Goal: Task Accomplishment & Management: Use online tool/utility

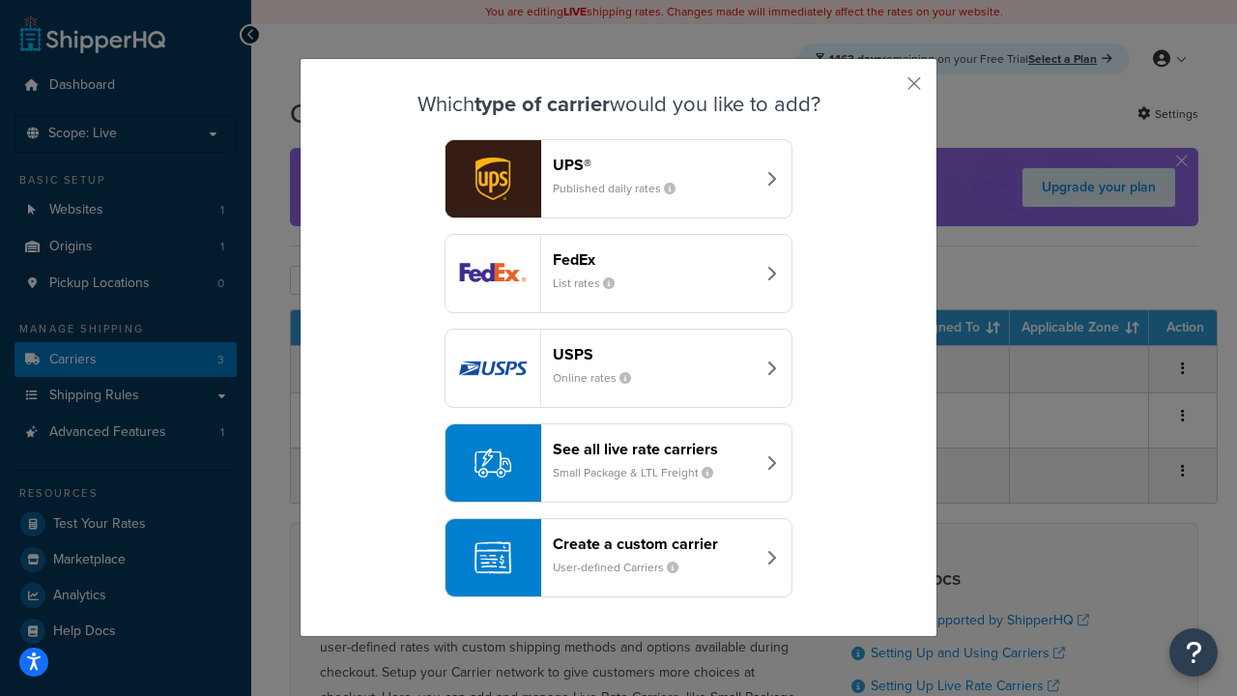
click at [618, 557] on div "Create a custom carrier User-defined Carriers" at bounding box center [654, 557] width 202 height 46
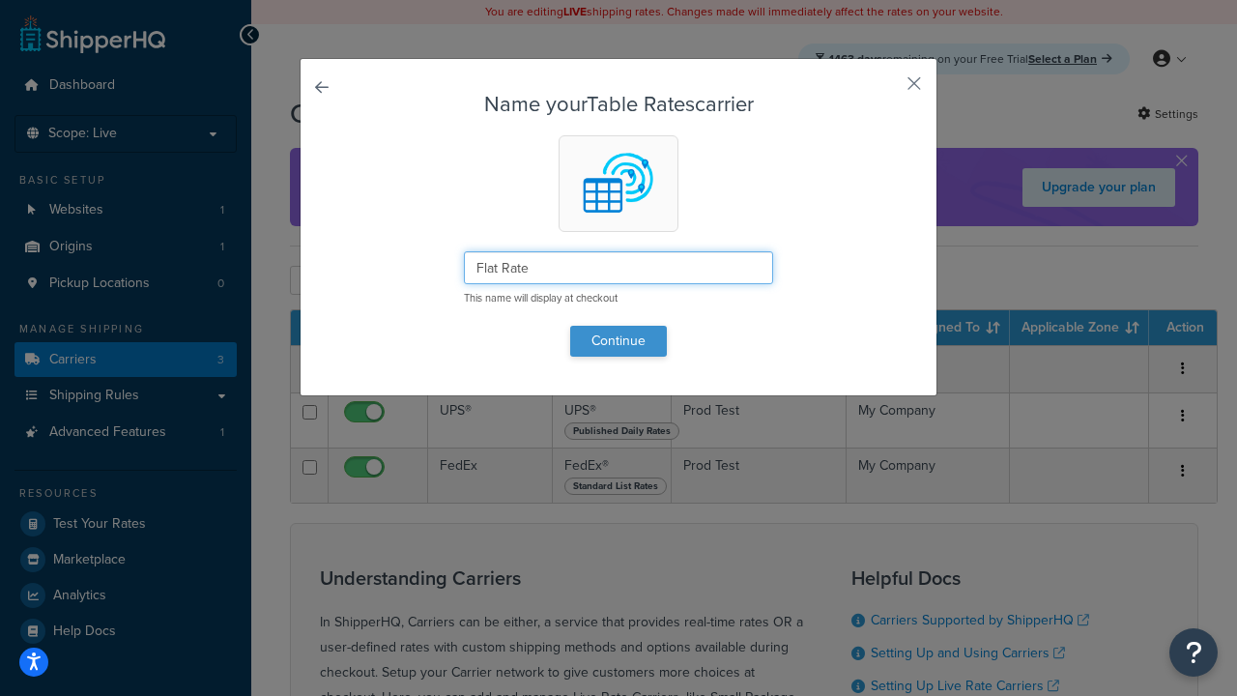
type input "Flat Rate"
click at [618, 340] on button "Continue" at bounding box center [618, 341] width 97 height 31
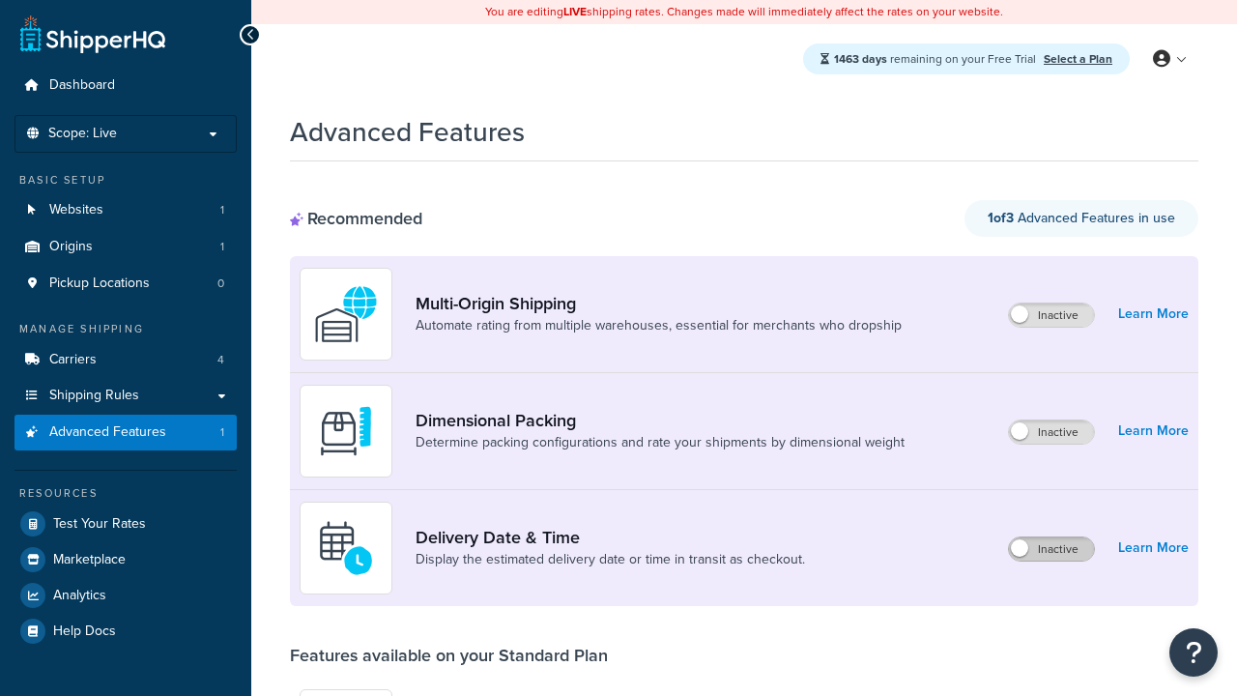
click at [1051, 549] on label "Inactive" at bounding box center [1051, 548] width 85 height 23
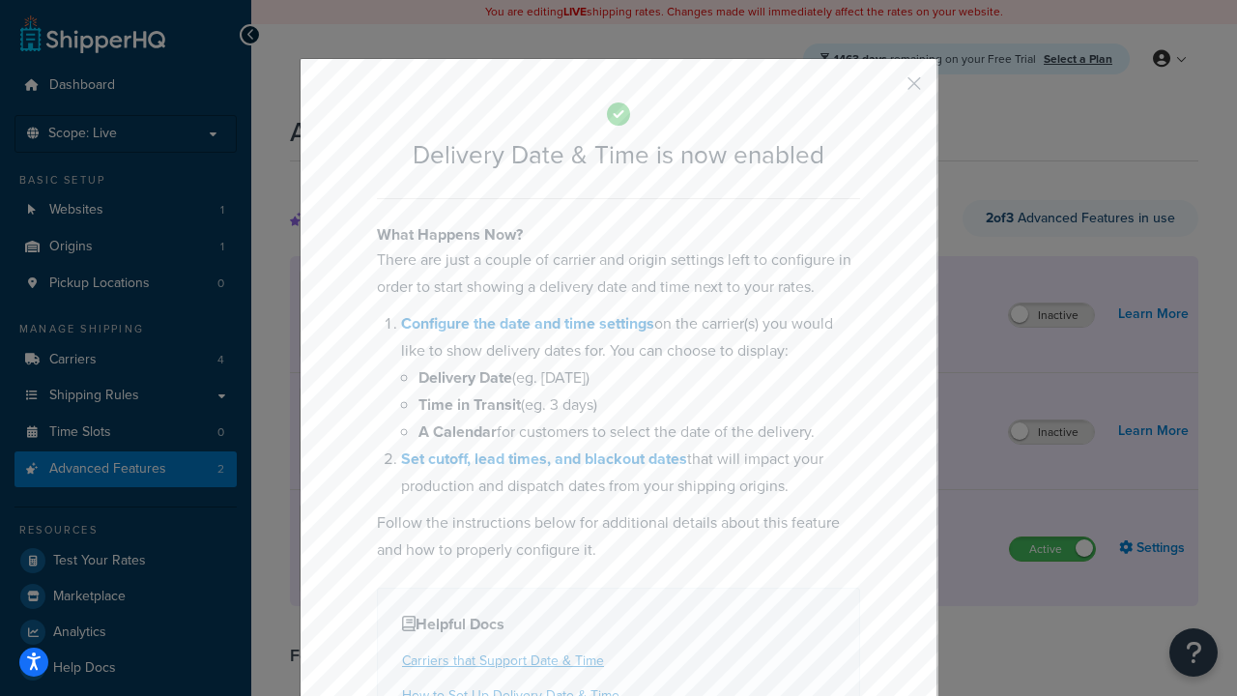
click at [885, 88] on button "button" at bounding box center [885, 90] width 5 height 5
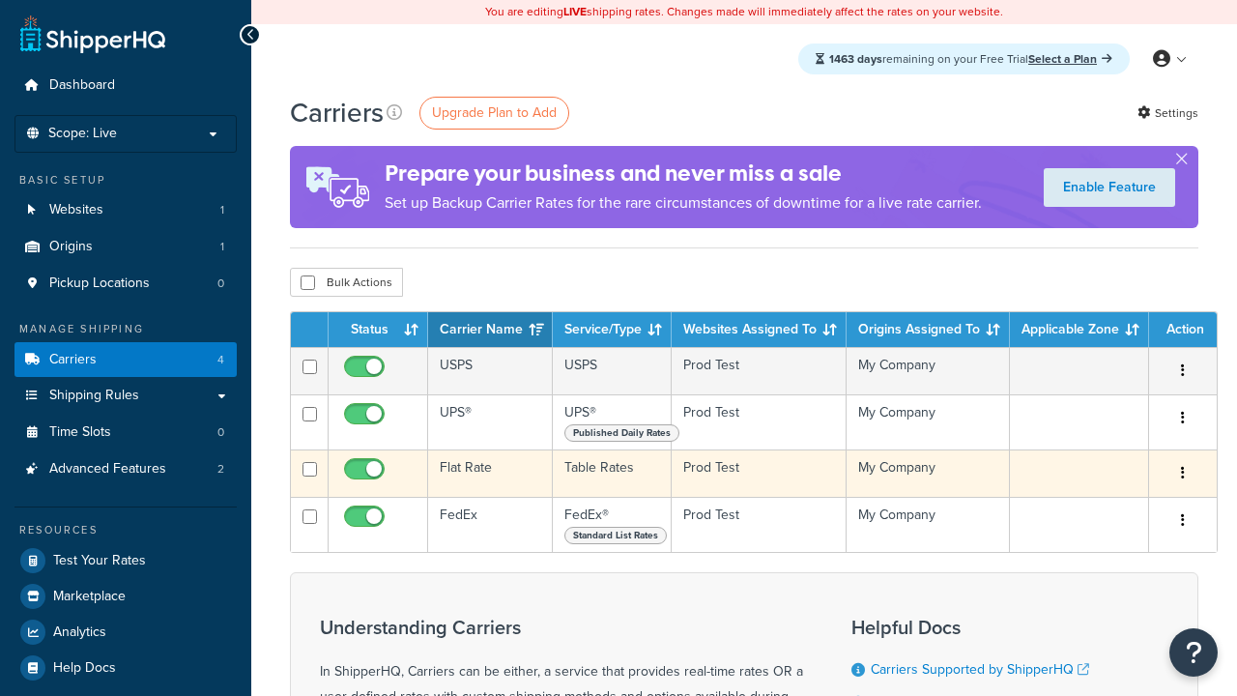
click at [490, 474] on td "Flat Rate" at bounding box center [490, 472] width 125 height 47
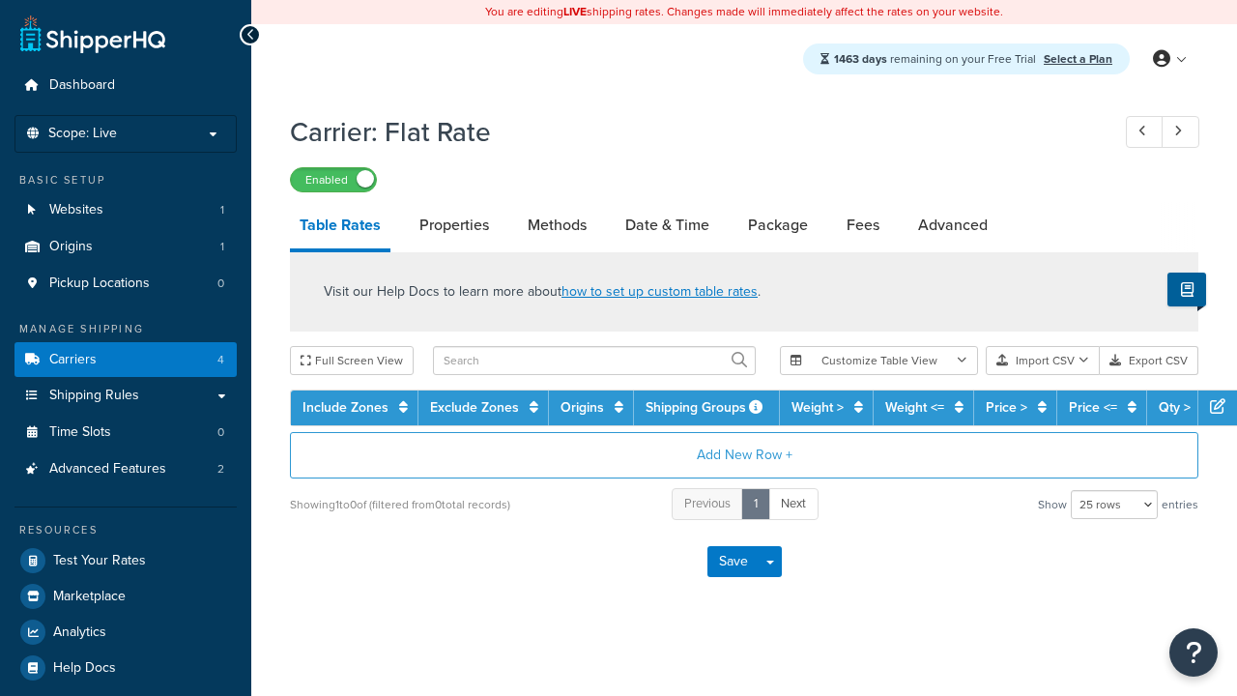
select select "25"
click at [667, 226] on link "Date & Time" at bounding box center [666, 225] width 103 height 46
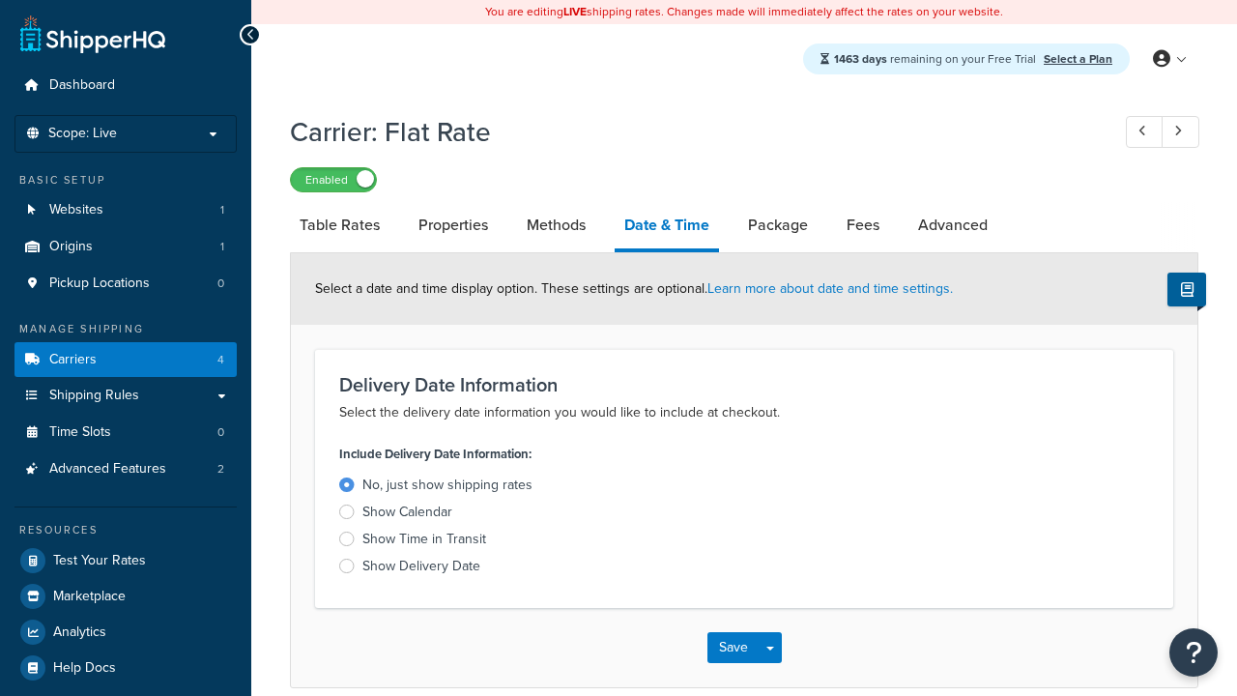
click at [407, 515] on div "Show Calendar" at bounding box center [407, 511] width 90 height 19
click at [0, 0] on input "Show Calendar" at bounding box center [0, 0] width 0 height 0
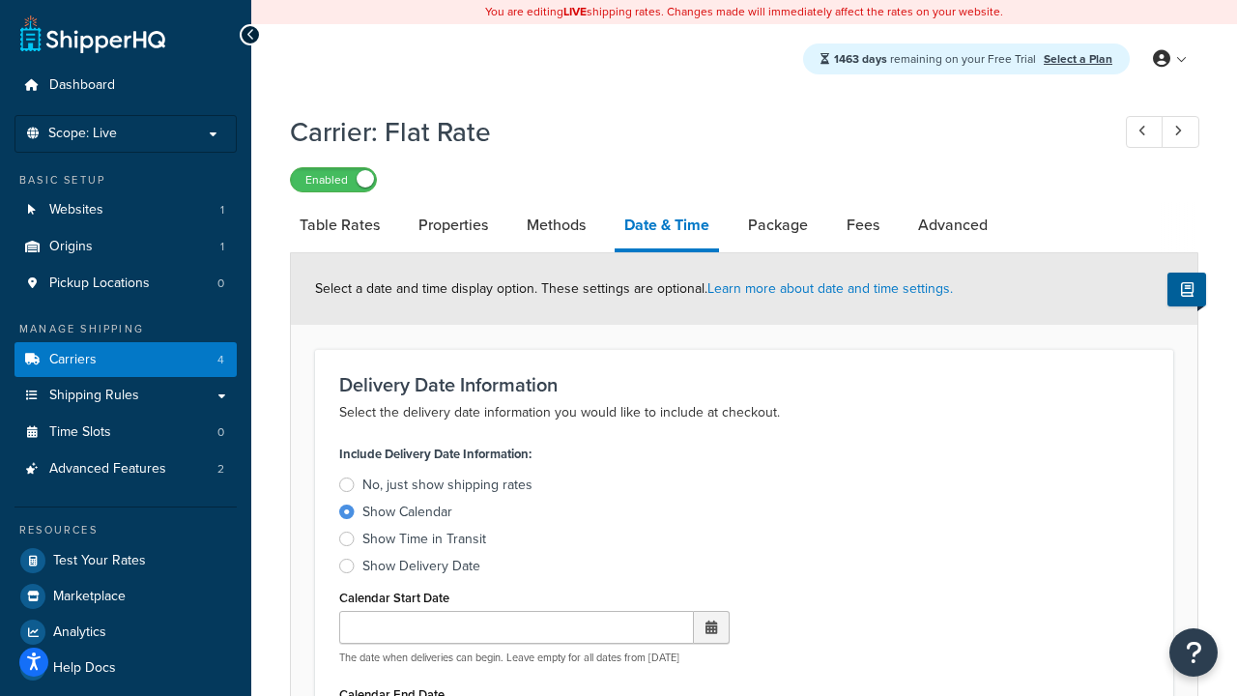
click at [407, 515] on div "Show Calendar" at bounding box center [407, 511] width 90 height 19
click at [0, 0] on input "Show Calendar" at bounding box center [0, 0] width 0 height 0
type input "07/29/2025"
type input "07/29/2026"
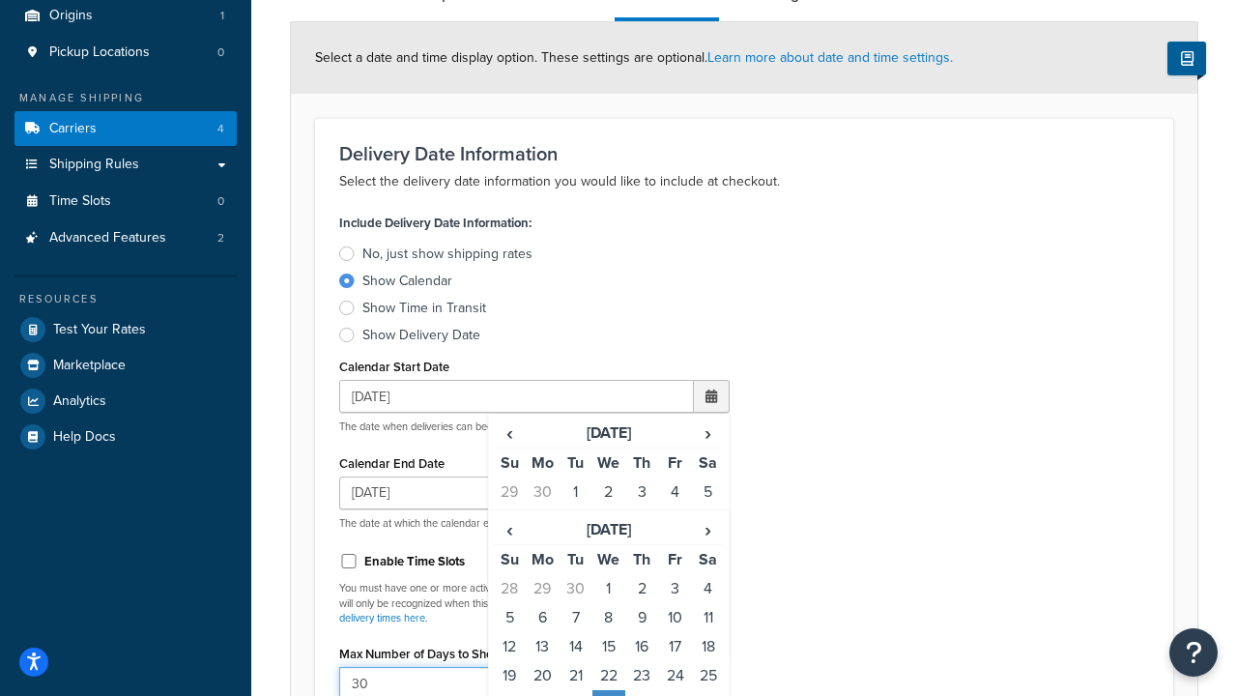
type input "30"
type input "11:00 AM"
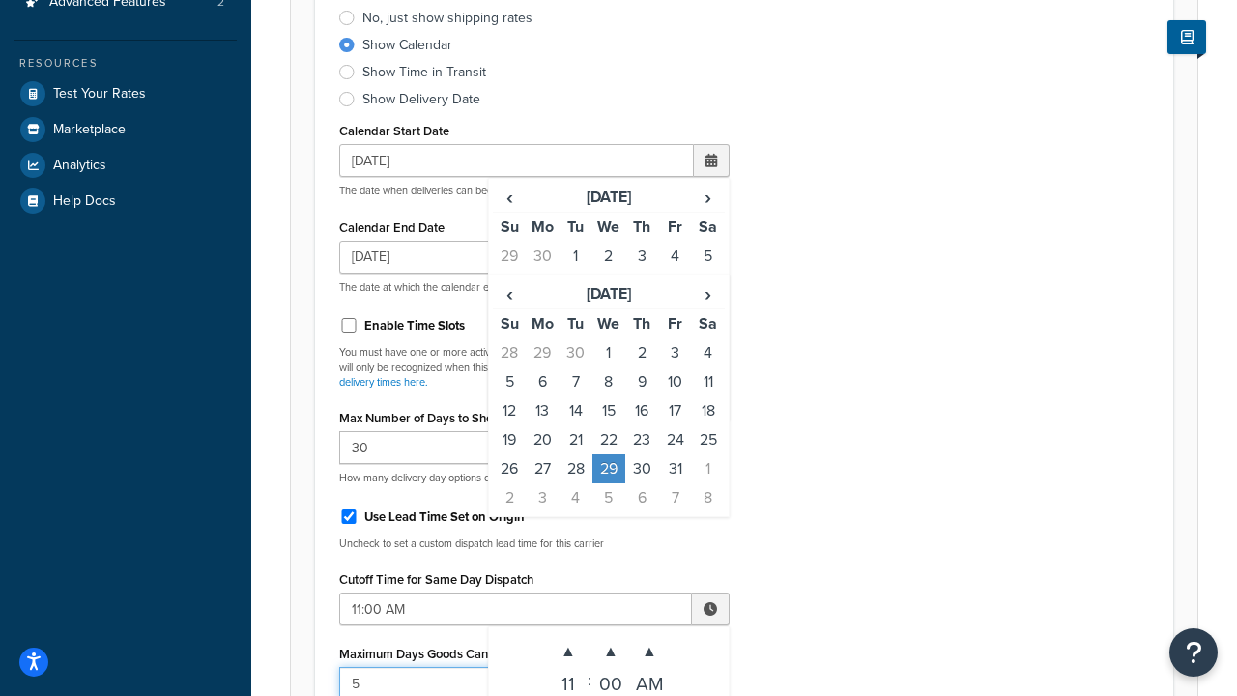
type input "5"
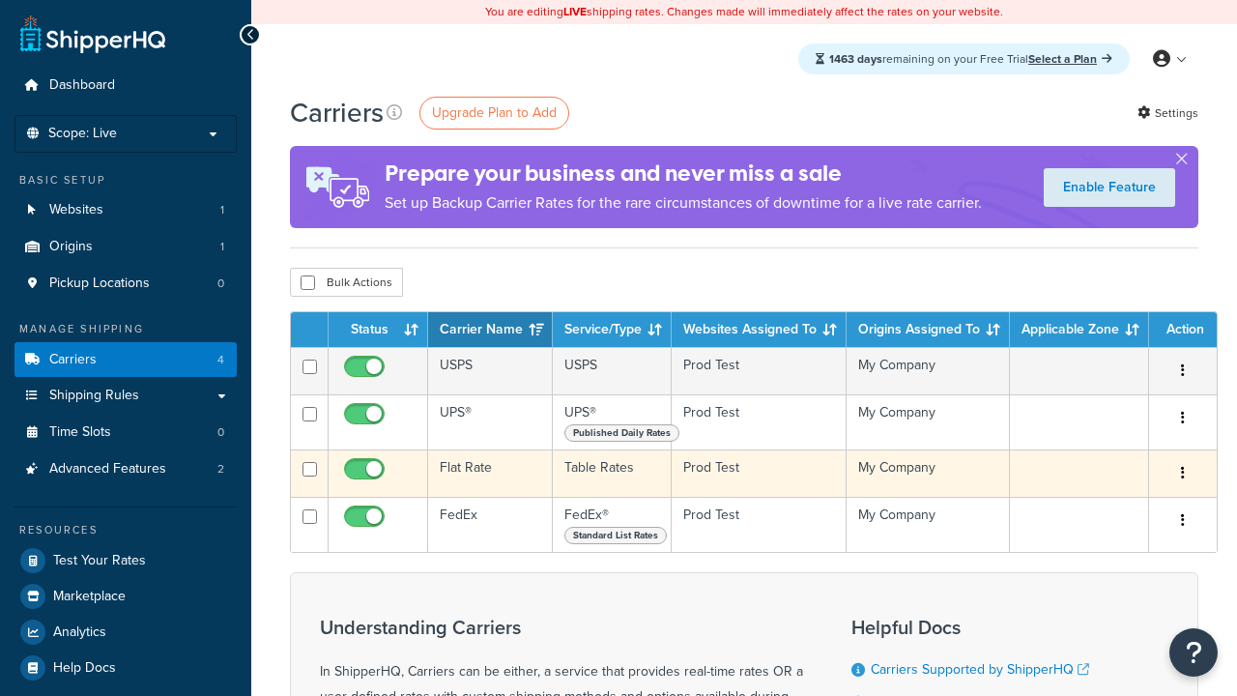
click at [490, 474] on td "Flat Rate" at bounding box center [490, 472] width 125 height 47
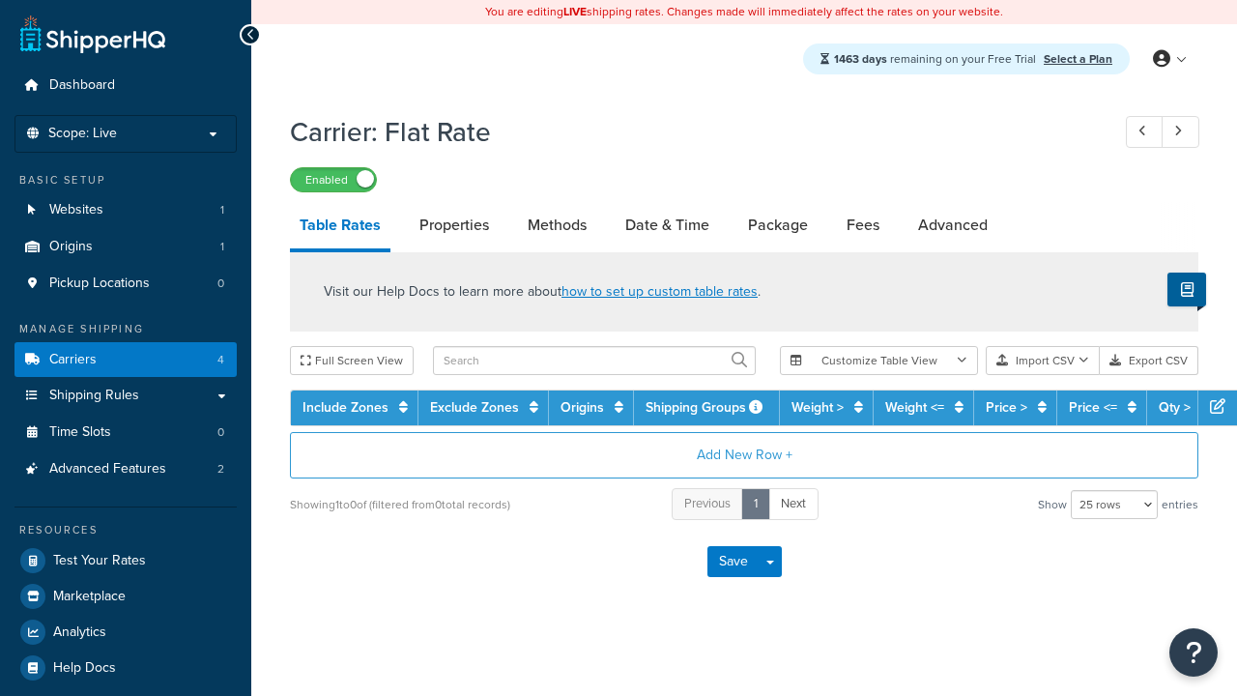
select select "25"
click at [667, 226] on link "Date & Time" at bounding box center [666, 225] width 103 height 46
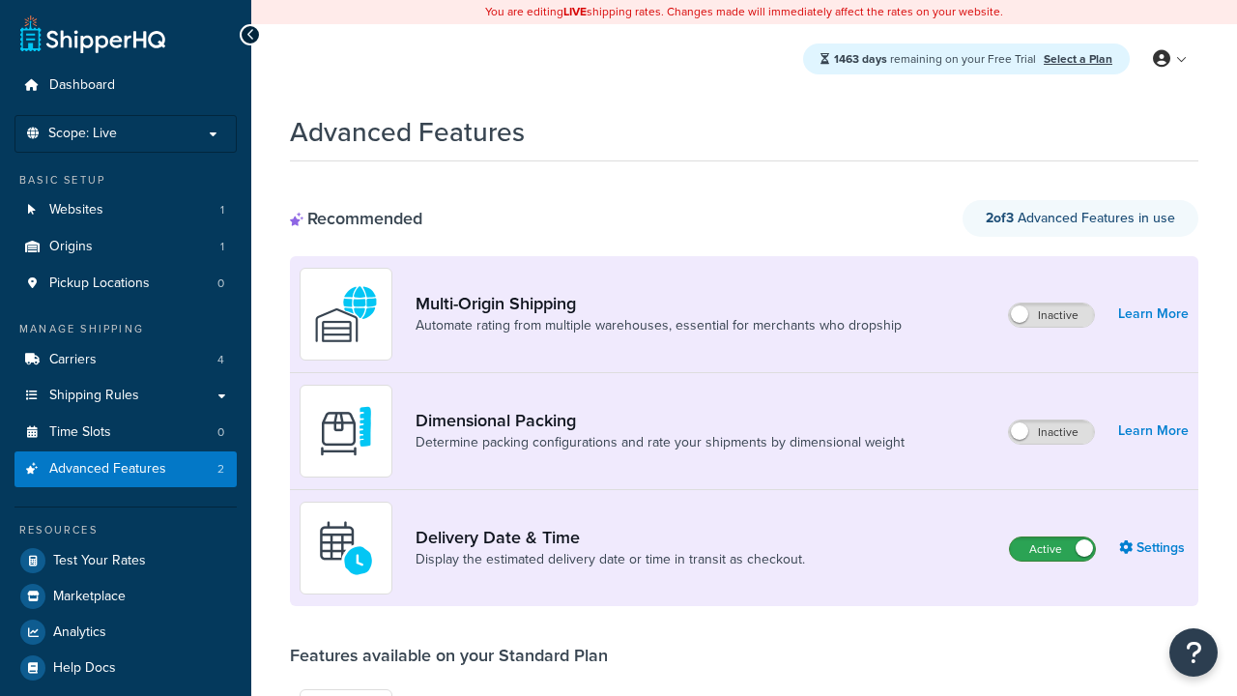
click at [1052, 549] on label "Active" at bounding box center [1052, 548] width 85 height 23
